Goal: Task Accomplishment & Management: Use online tool/utility

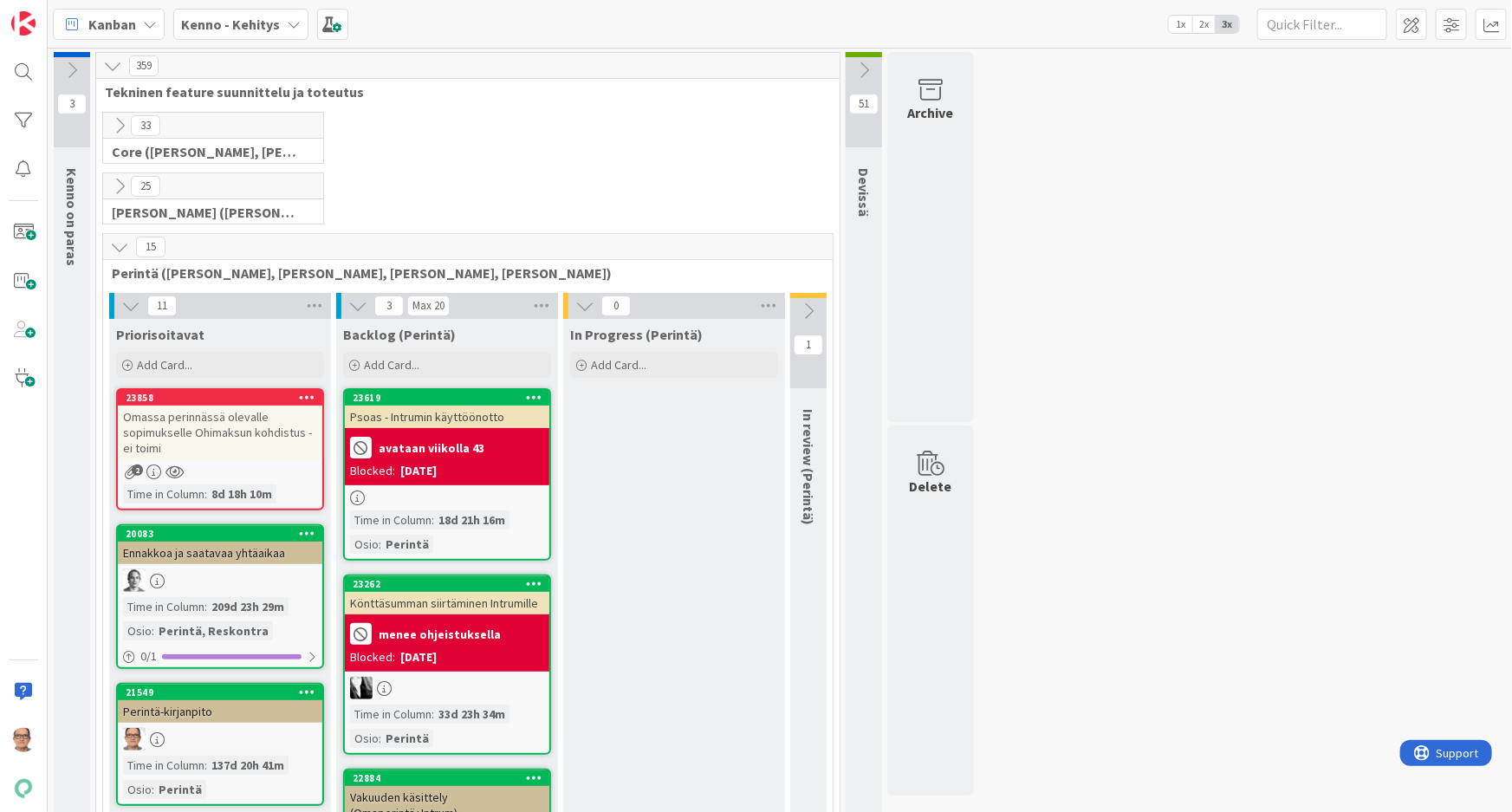
click at [287, 22] on icon at bounding box center [294, 24] width 14 height 14
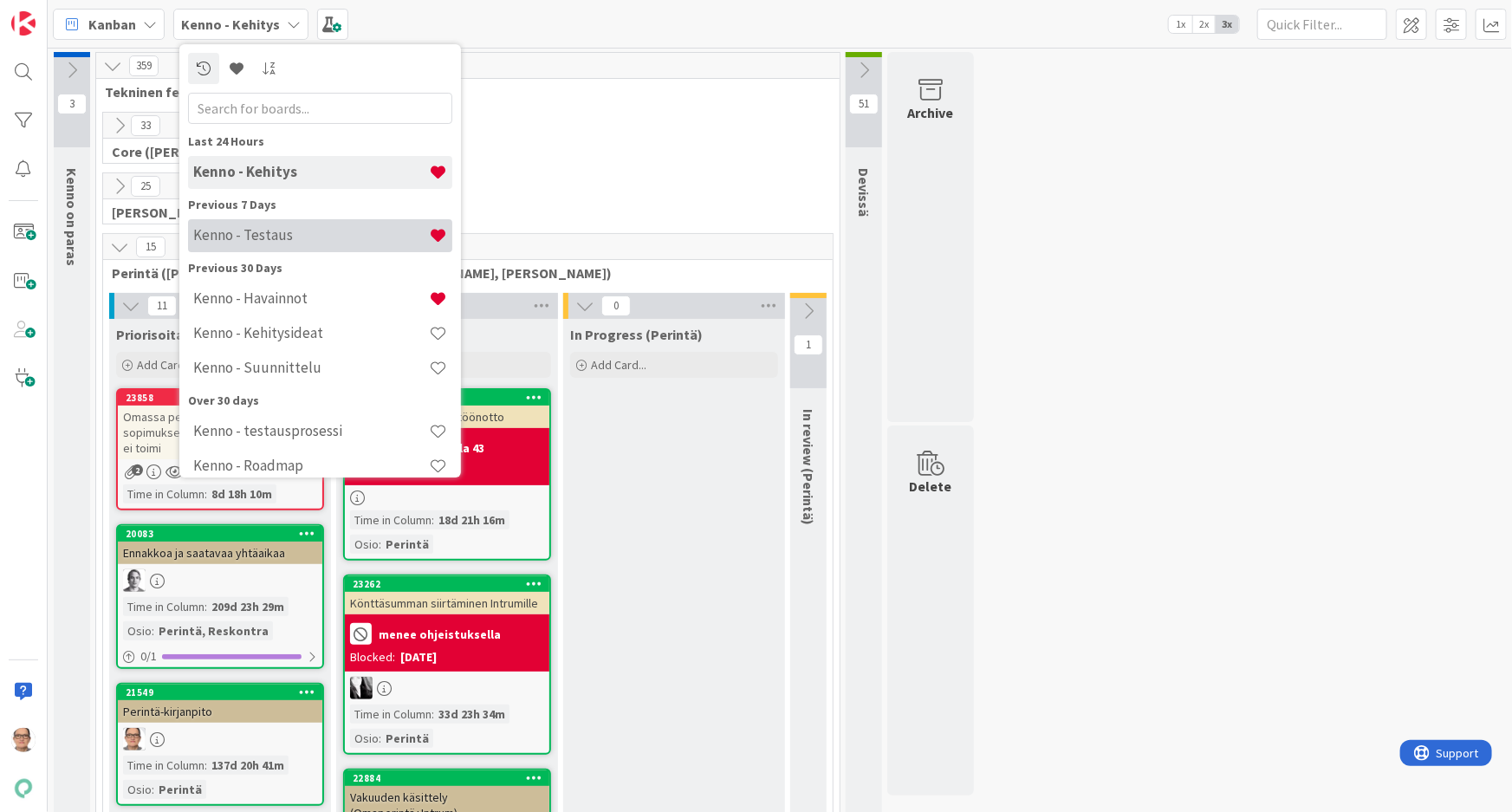
click at [301, 237] on h4 "Kenno - Testaus" at bounding box center [311, 235] width 235 height 17
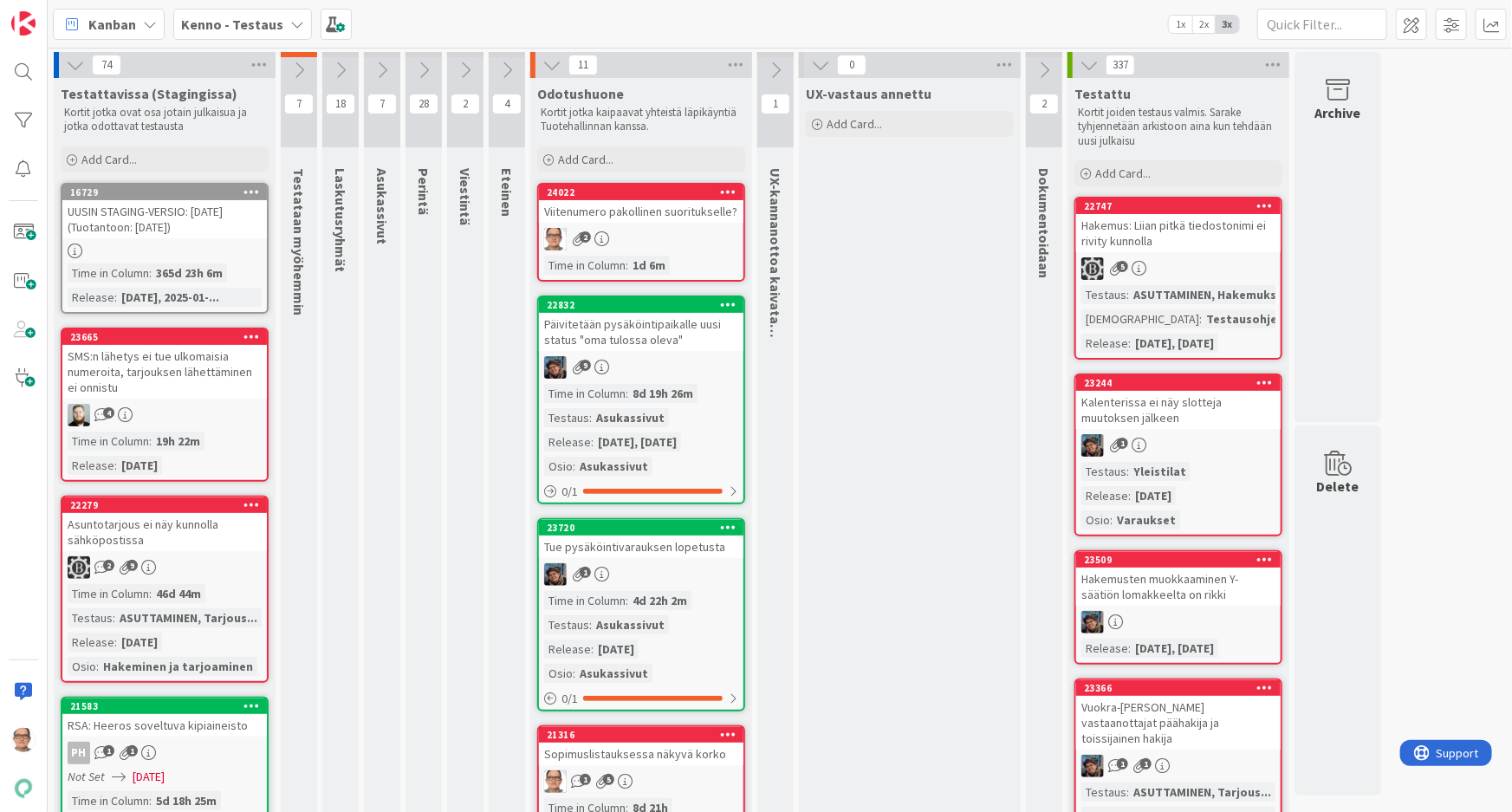
click at [665, 222] on div "24022 Viitenumero pakollinen suoritukselle? 2 Time in Column : 1d 6m" at bounding box center [641, 232] width 208 height 99
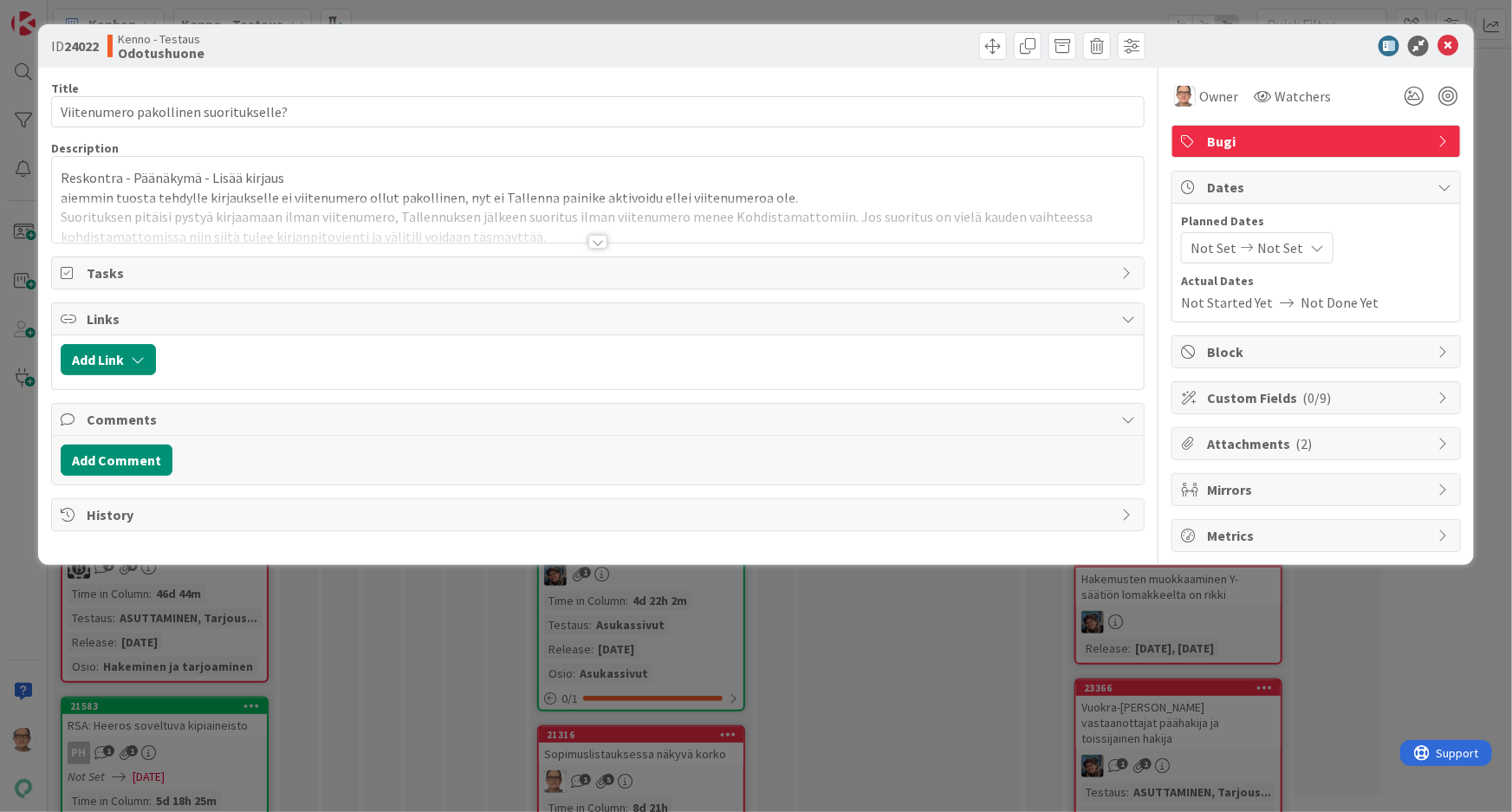
click at [594, 241] on div at bounding box center [598, 241] width 19 height 14
